Goal: Information Seeking & Learning: Learn about a topic

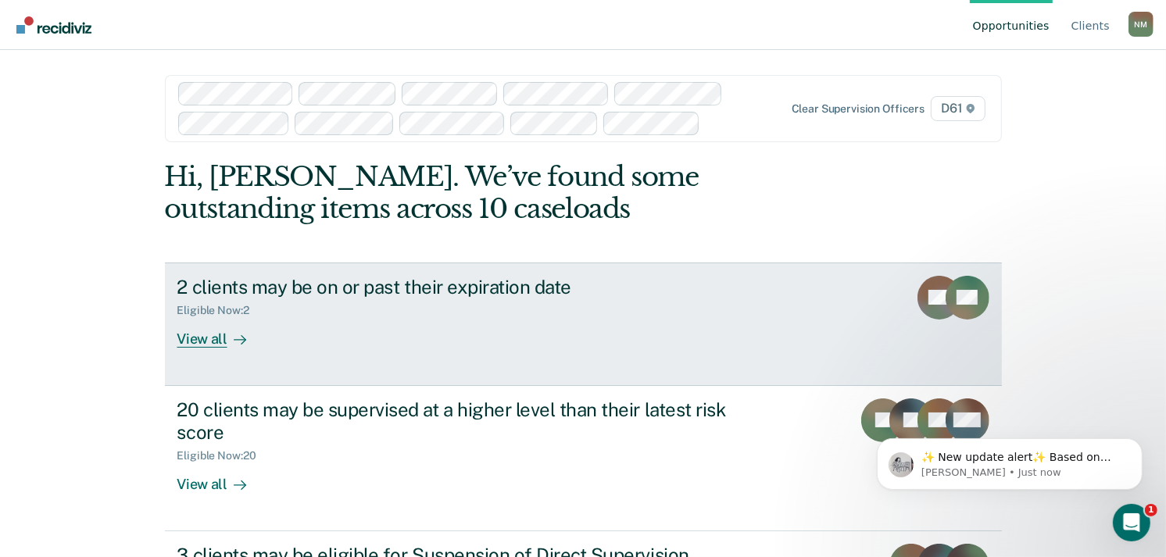
click at [529, 357] on link "2 clients may be on or past their expiration date Eligible Now : 2 View all KC …" at bounding box center [583, 324] width 837 height 123
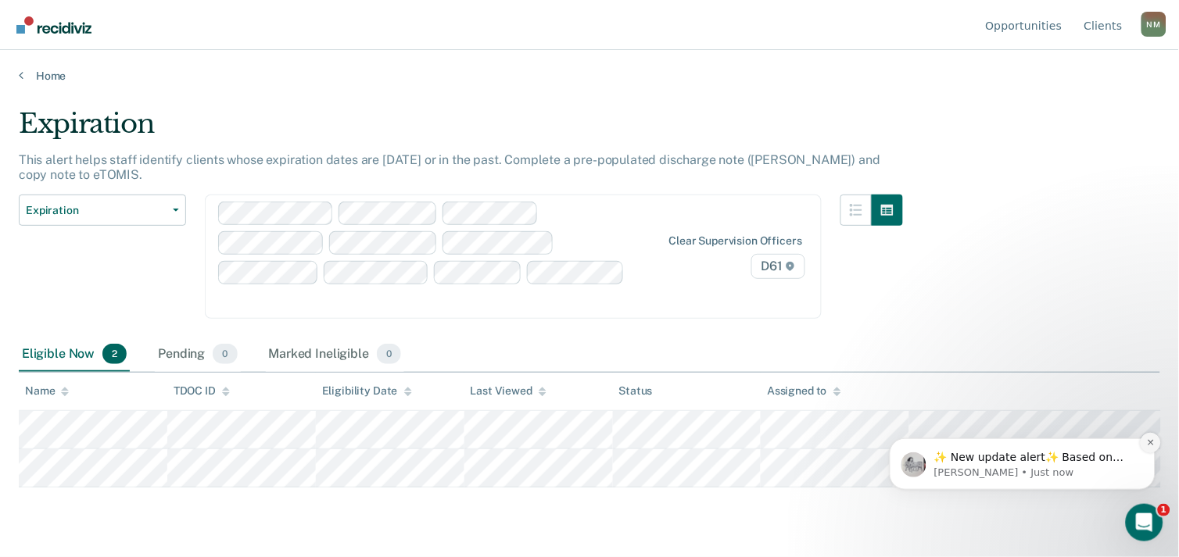
click at [1147, 438] on icon "Dismiss notification" at bounding box center [1150, 442] width 9 height 9
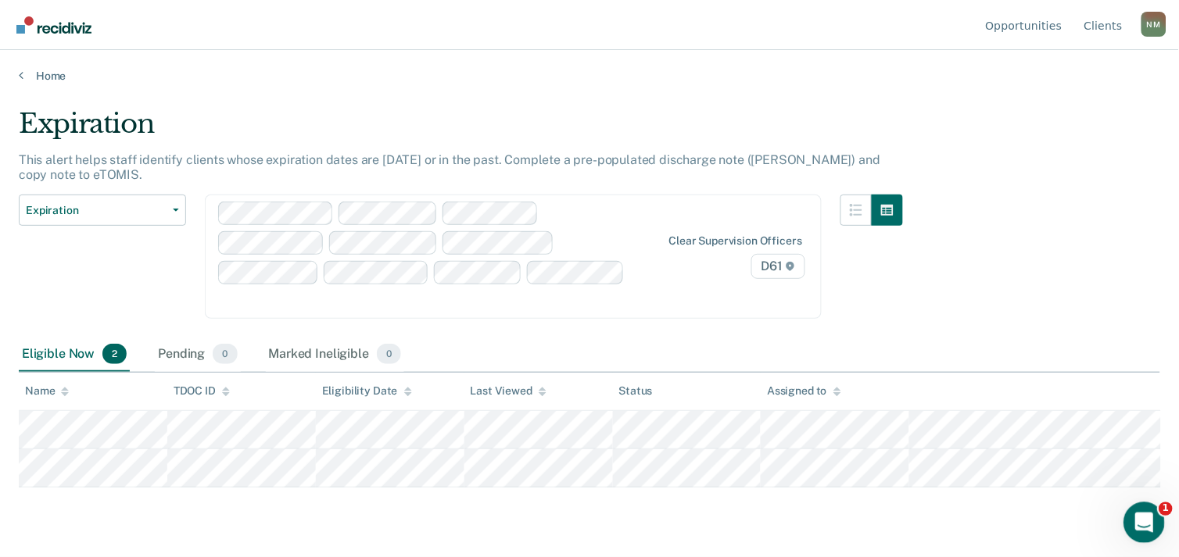
click at [1137, 521] on icon "Open Intercom Messenger" at bounding box center [1142, 521] width 26 height 26
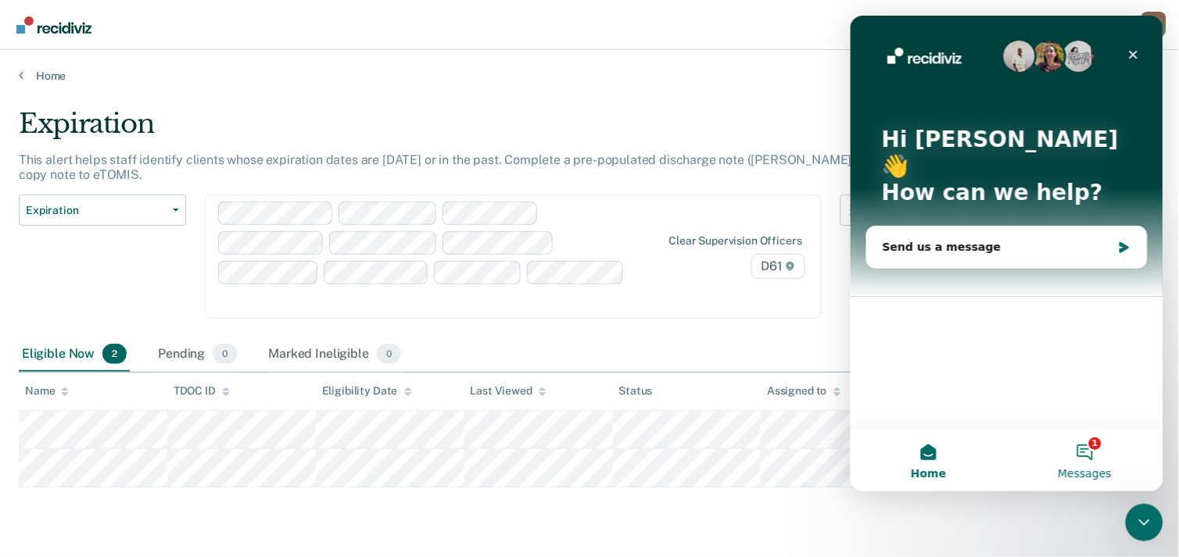
click at [1094, 446] on button "1 Messages" at bounding box center [1084, 459] width 156 height 63
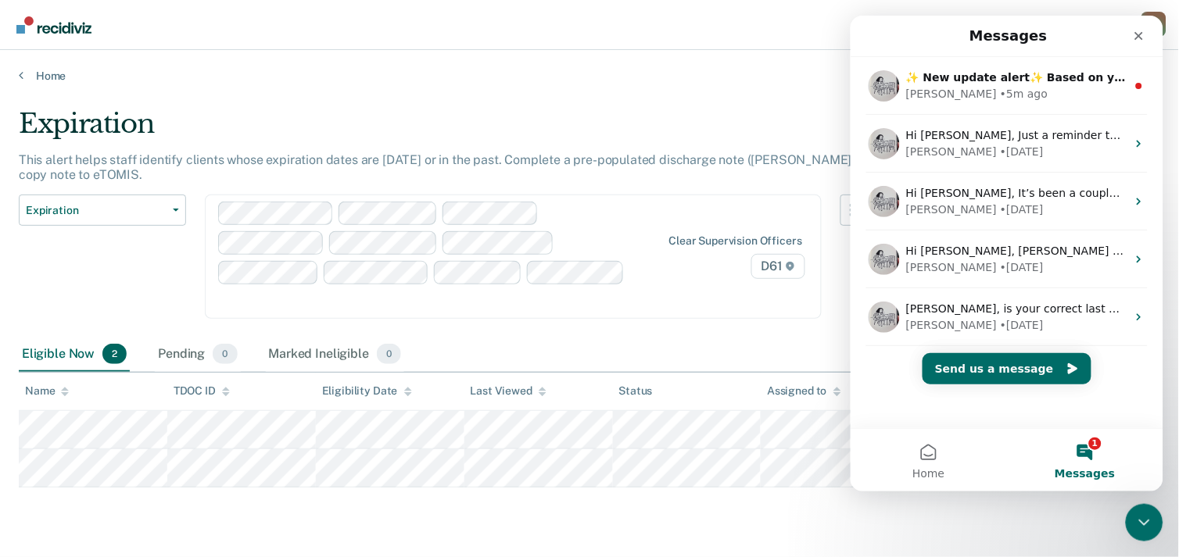
click at [1029, 522] on main "Expiration This alert helps staff identify clients whose expiration dates are t…" at bounding box center [589, 318] width 1179 height 470
click at [798, 321] on div "Expiration Expiration Supervision Level Downgrade Suspension of Direct Supervis…" at bounding box center [461, 266] width 884 height 143
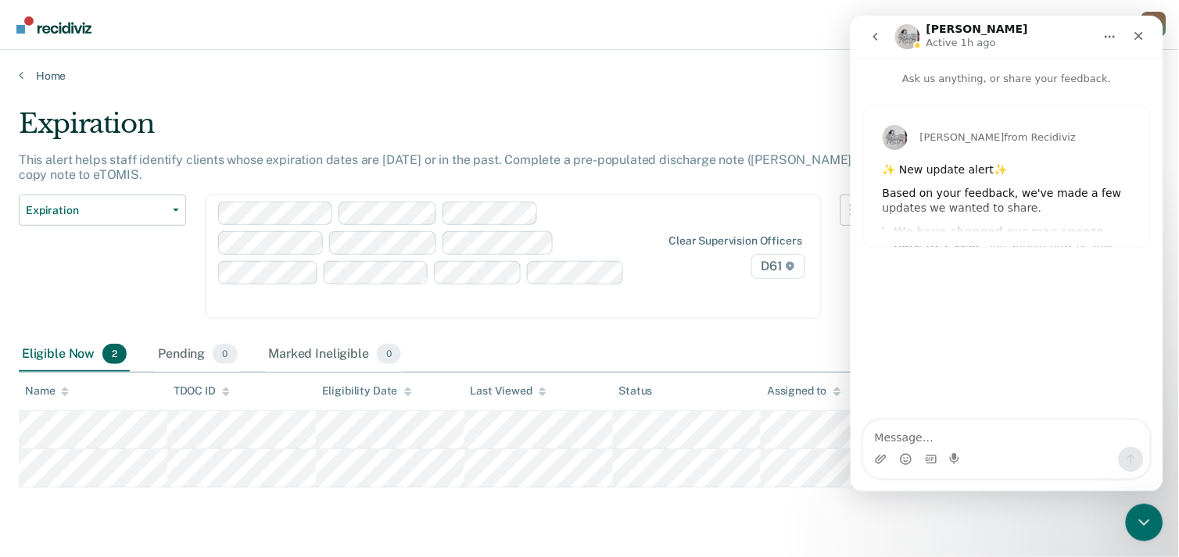
click at [1043, 191] on div "Based on your feedback, we've made a few updates we wanted to share." at bounding box center [1006, 200] width 249 height 30
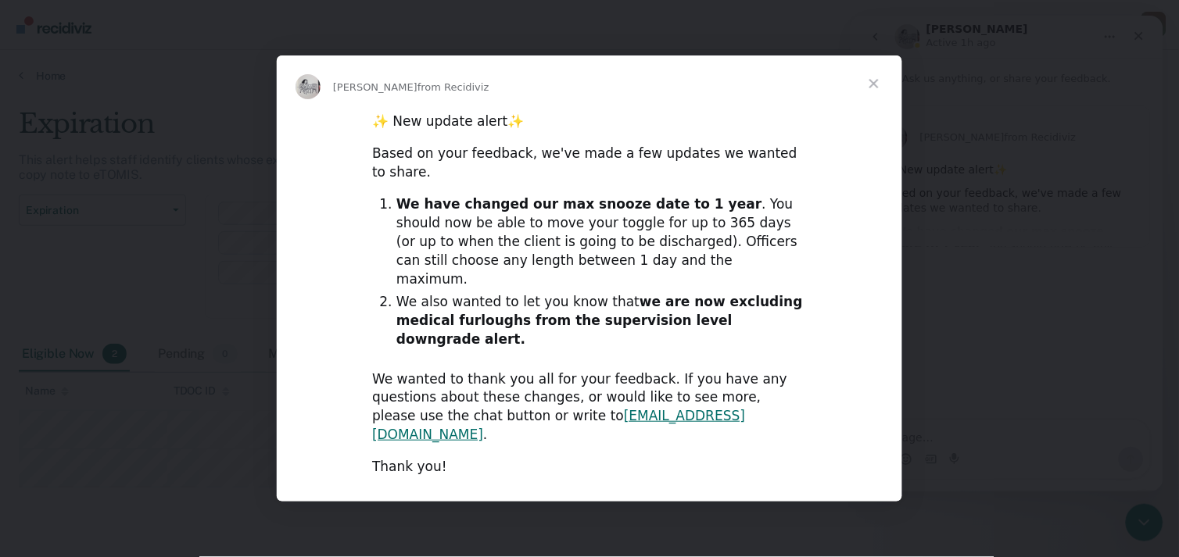
click at [875, 112] on span "Close" at bounding box center [874, 83] width 56 height 56
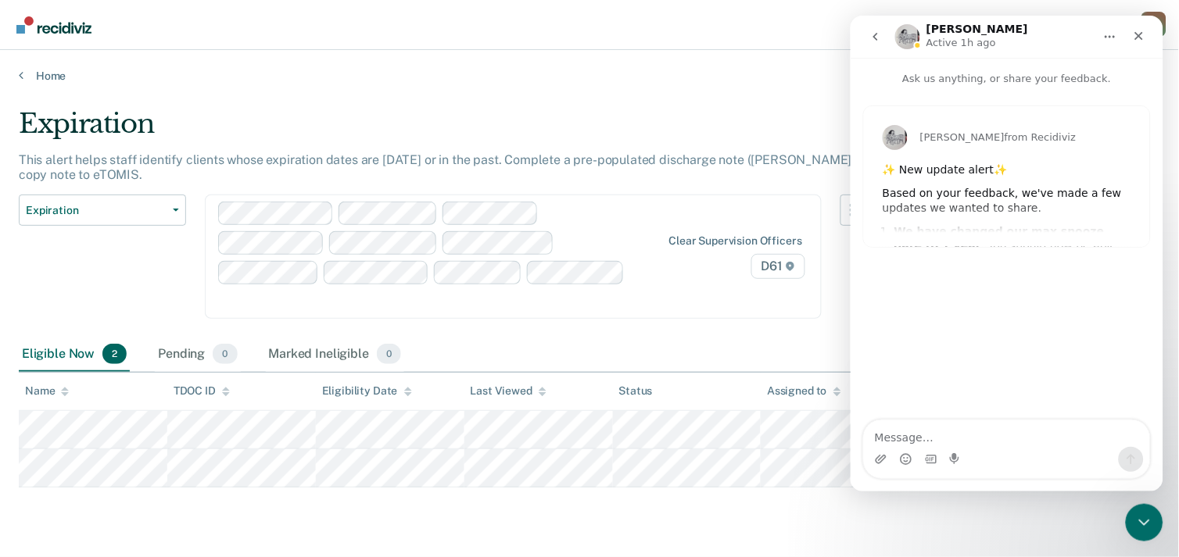
click at [775, 321] on div "Expiration Expiration Supervision Level Downgrade Suspension of Direct Supervis…" at bounding box center [461, 266] width 884 height 143
click at [1139, 33] on icon "Close" at bounding box center [1138, 35] width 13 height 13
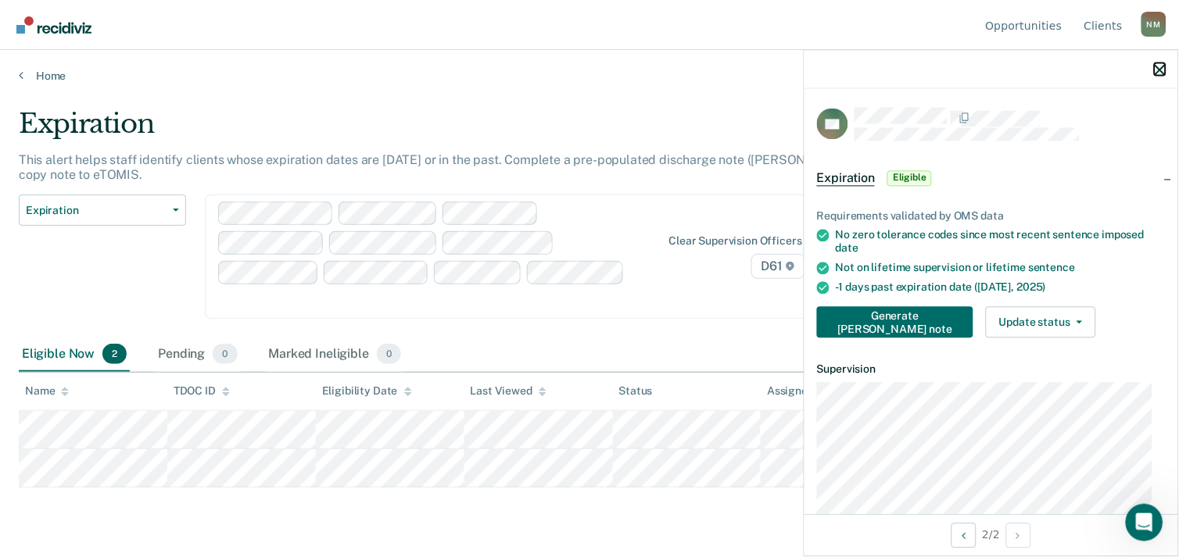
click at [1165, 63] on button "button" at bounding box center [1159, 69] width 11 height 13
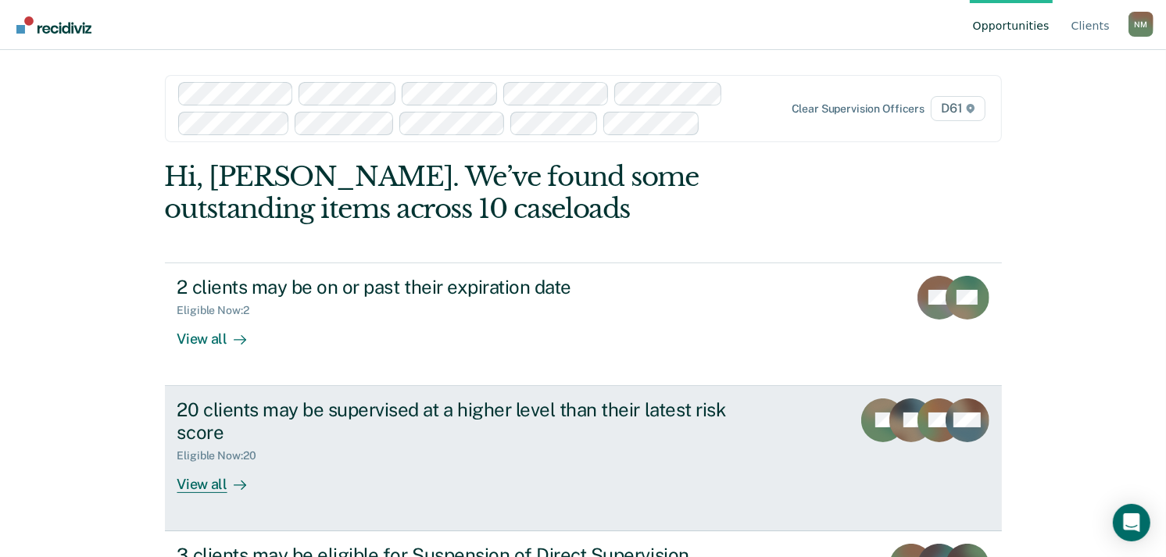
click at [626, 418] on div "20 clients may be supervised at a higher level than their latest risk score" at bounding box center [451, 421] width 549 height 45
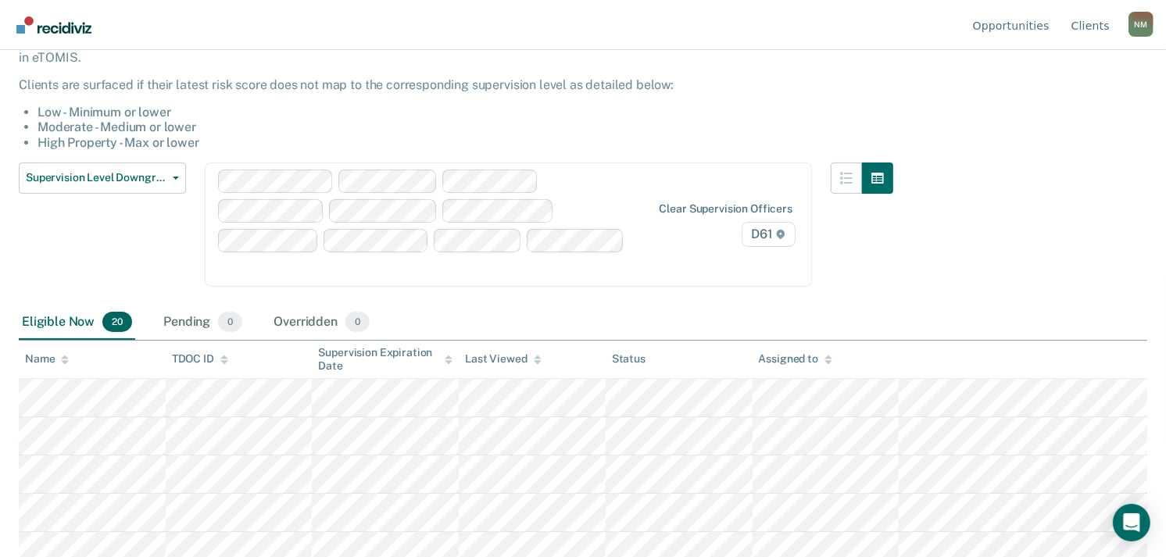
scroll to position [87, 0]
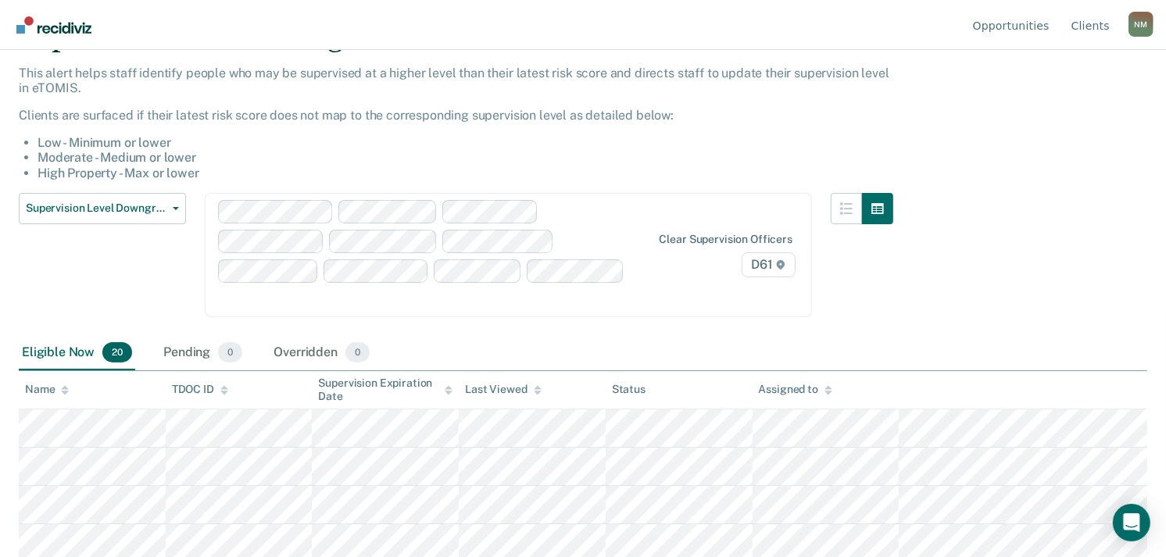
click at [818, 388] on div "Assigned to" at bounding box center [795, 389] width 73 height 13
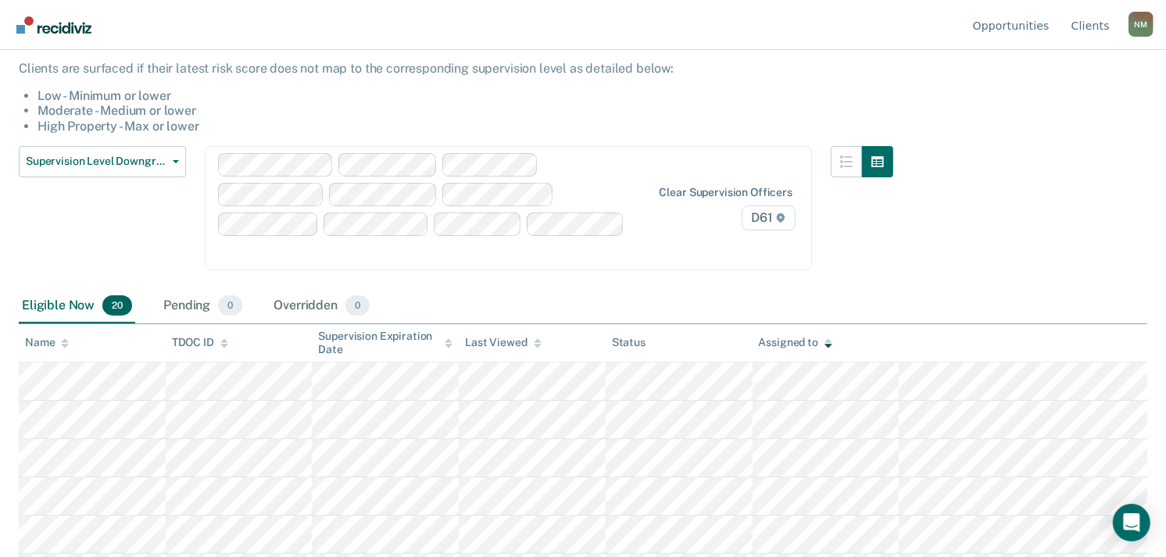
scroll to position [0, 0]
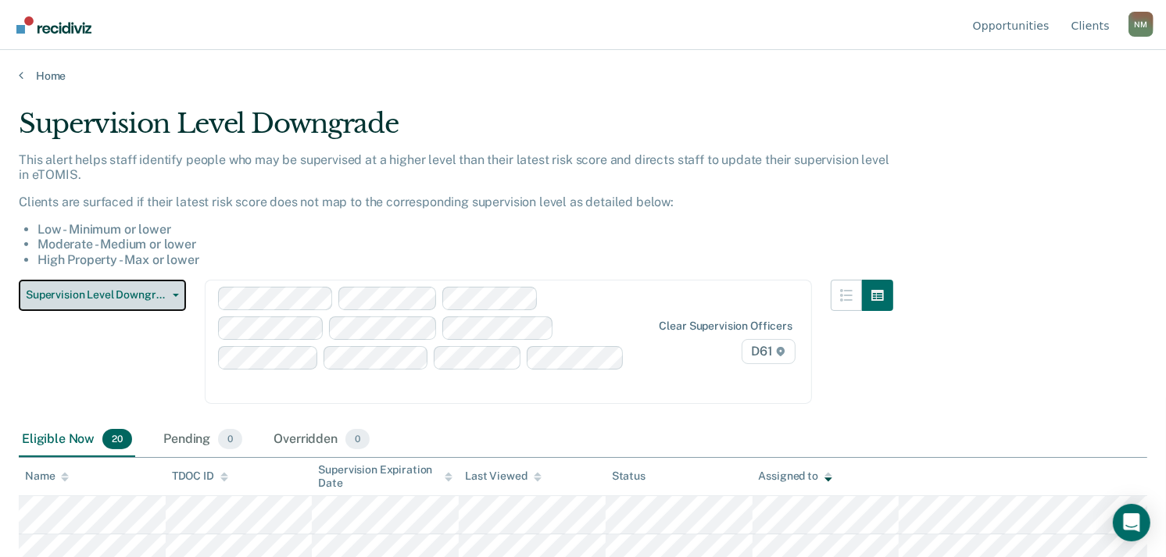
click at [109, 295] on span "Supervision Level Downgrade" at bounding box center [96, 294] width 141 height 13
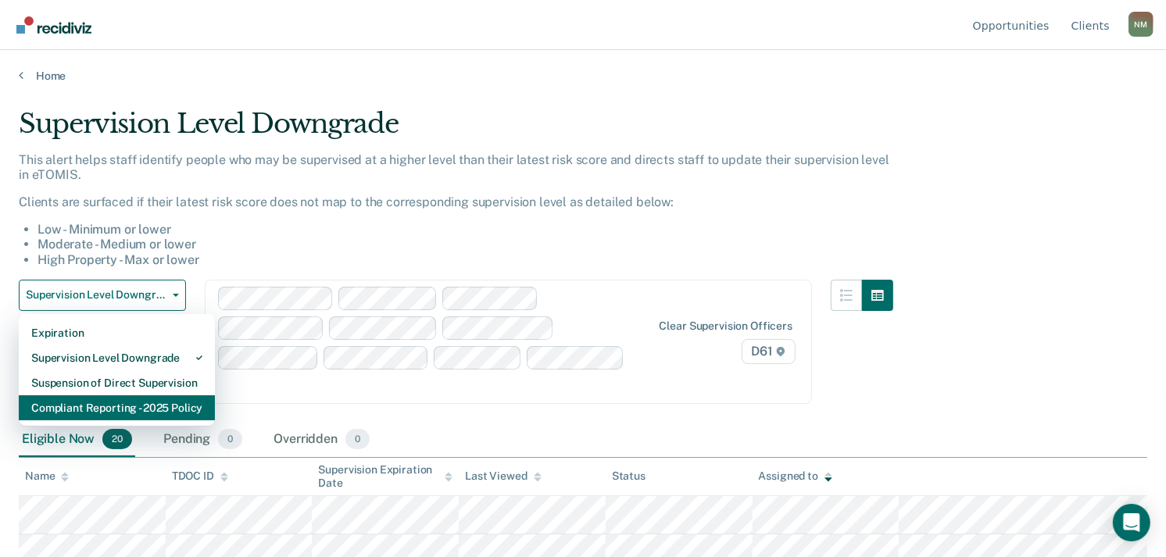
click at [127, 411] on div "Compliant Reporting - 2025 Policy" at bounding box center [116, 407] width 171 height 25
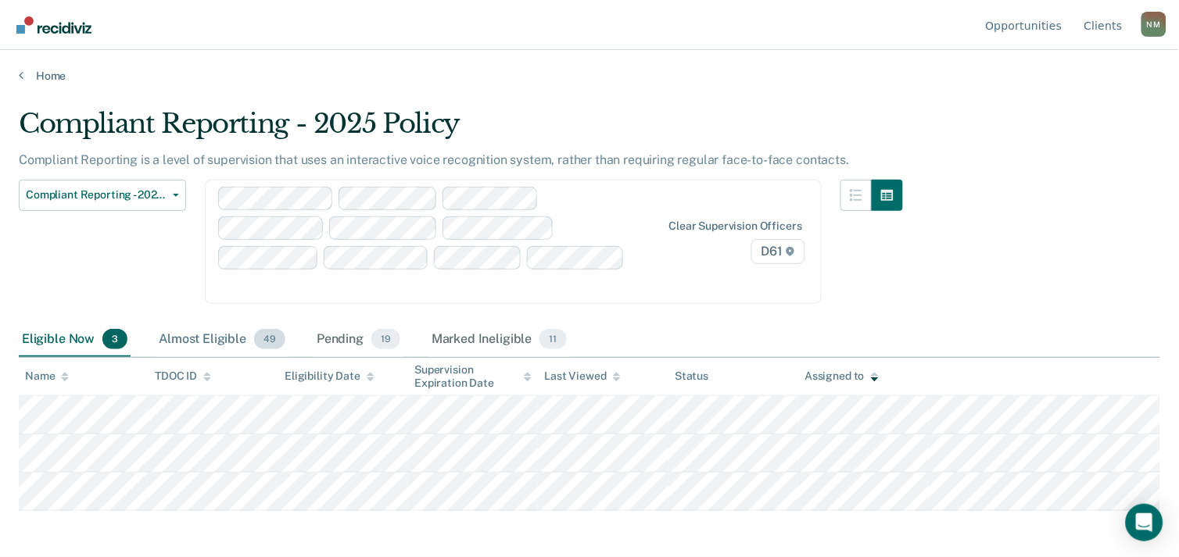
click at [220, 341] on div "Almost Eligible 49" at bounding box center [222, 340] width 133 height 34
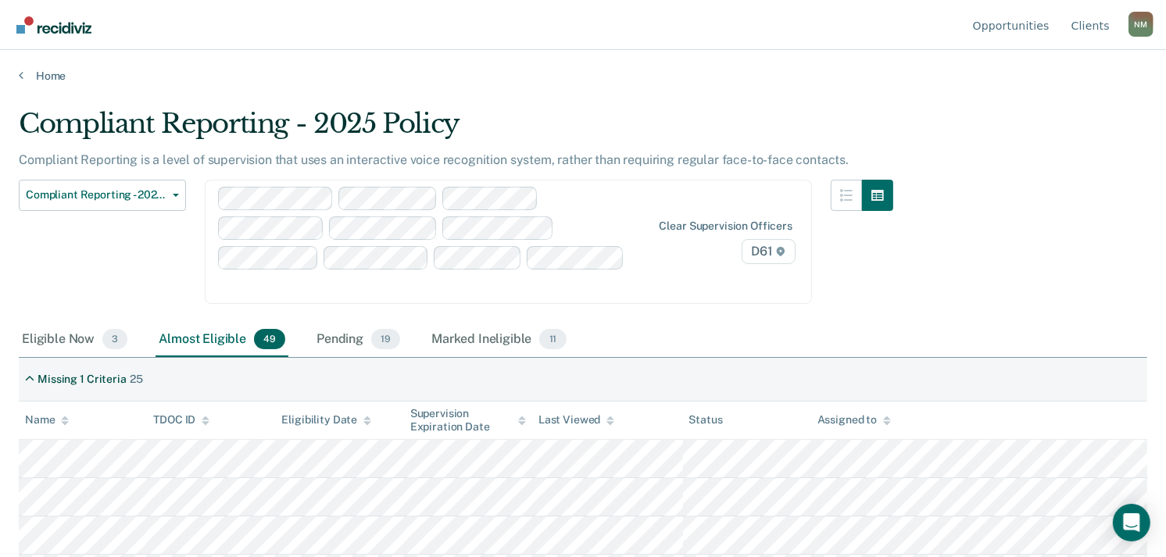
click at [850, 416] on div "Assigned to" at bounding box center [854, 419] width 73 height 13
